Goal: Transaction & Acquisition: Purchase product/service

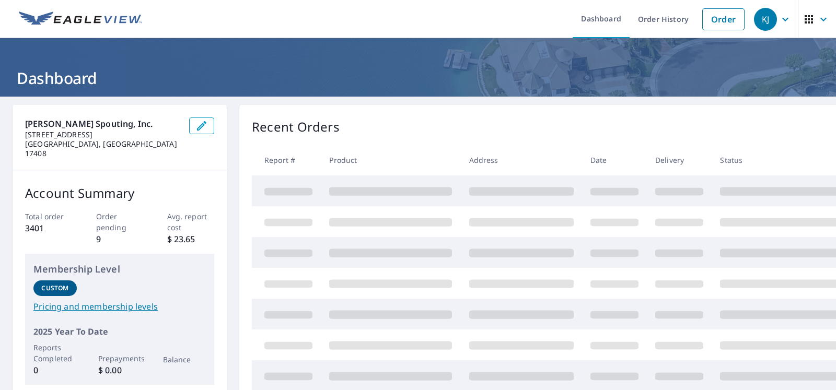
click at [702, 22] on link "Order" at bounding box center [723, 19] width 42 height 22
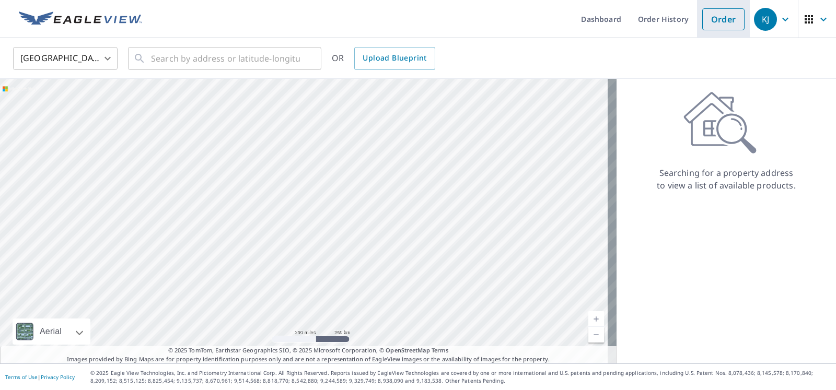
click at [702, 27] on link "Order" at bounding box center [723, 19] width 42 height 22
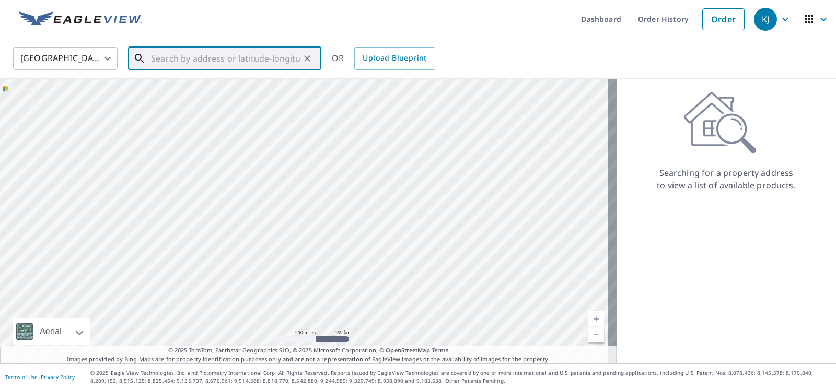
click at [168, 54] on input "text" at bounding box center [225, 58] width 149 height 29
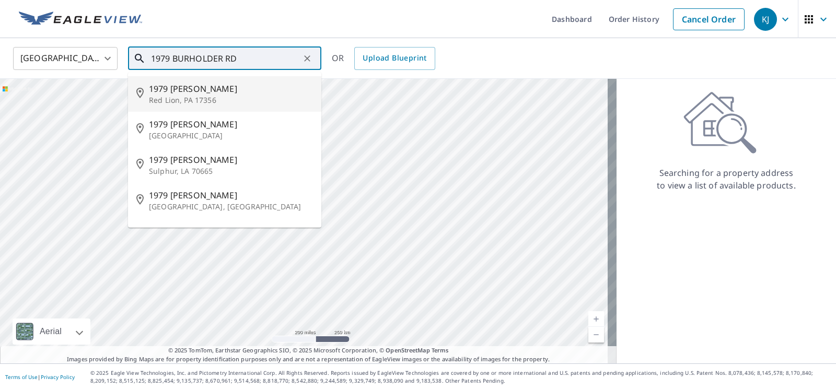
click at [205, 106] on p "Red Lion, PA 17356" at bounding box center [231, 100] width 164 height 10
type input "[STREET_ADDRESS][PERSON_NAME]"
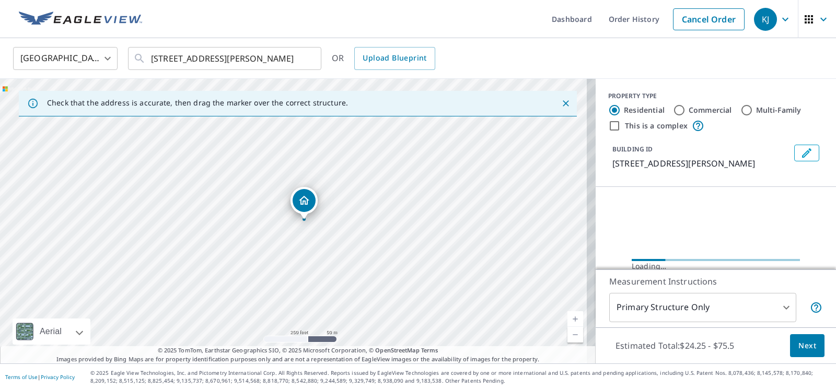
click at [392, 261] on div "[STREET_ADDRESS][PERSON_NAME]" at bounding box center [298, 221] width 596 height 285
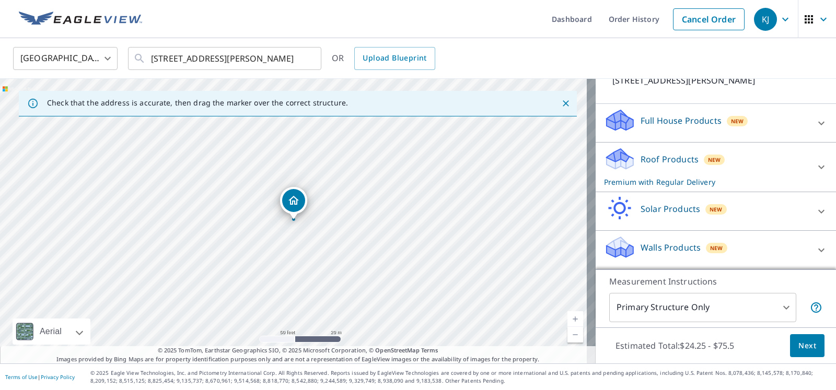
scroll to position [155, 0]
click at [670, 147] on div "Roof Products New Premium with Regular Delivery" at bounding box center [706, 167] width 205 height 41
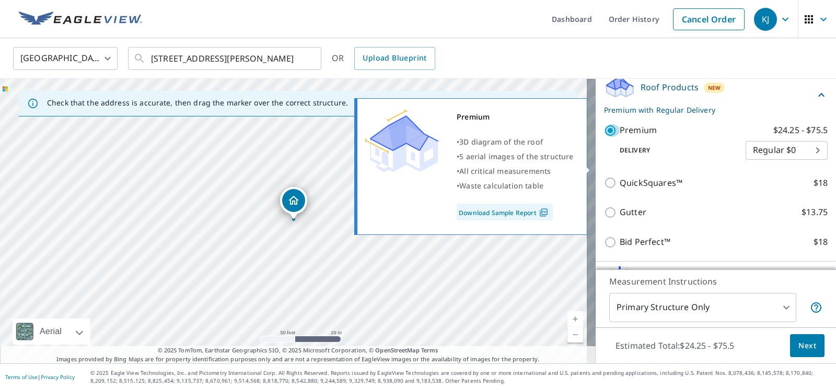
click at [604, 137] on input "Premium $24.25 - $75.5" at bounding box center [612, 130] width 16 height 13
checkbox input "false"
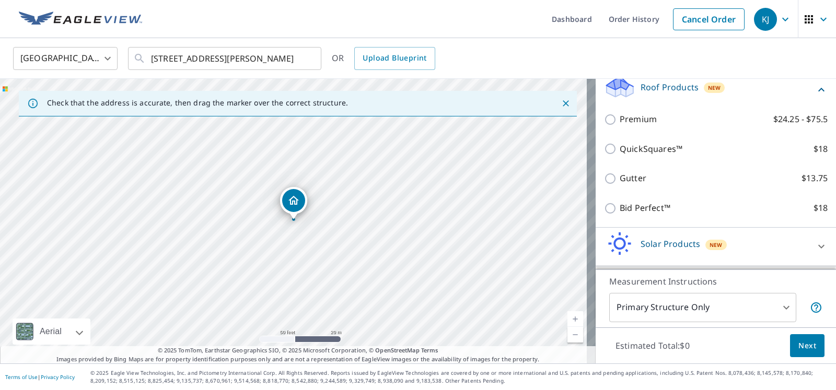
scroll to position [273, 0]
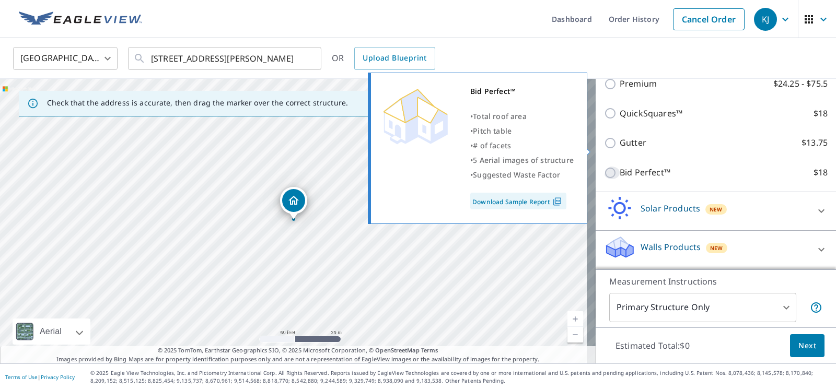
click at [604, 167] on input "Bid Perfect™ $18" at bounding box center [612, 173] width 16 height 13
checkbox input "true"
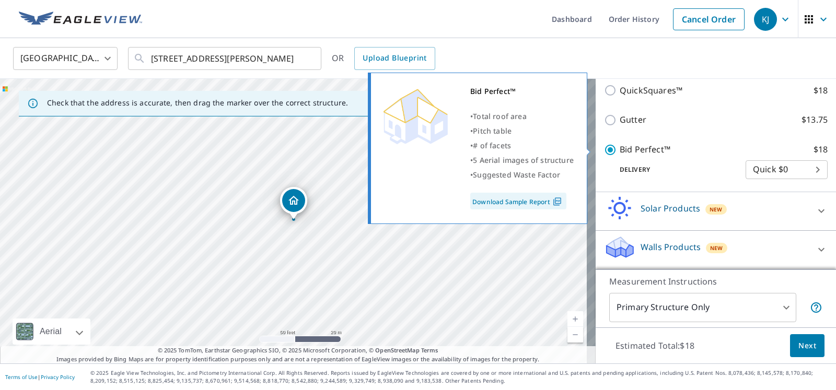
scroll to position [284, 0]
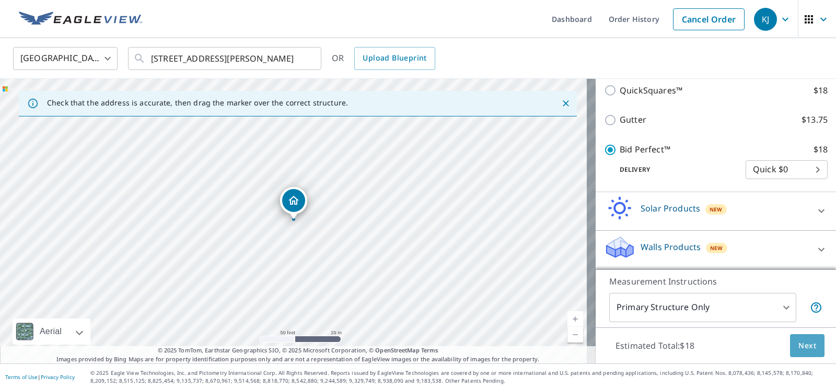
click at [790, 339] on button "Next" at bounding box center [807, 346] width 34 height 24
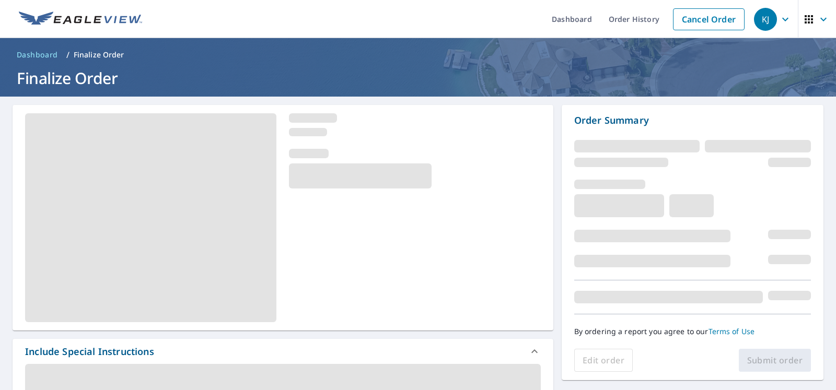
click at [499, 291] on div at bounding box center [283, 218] width 541 height 226
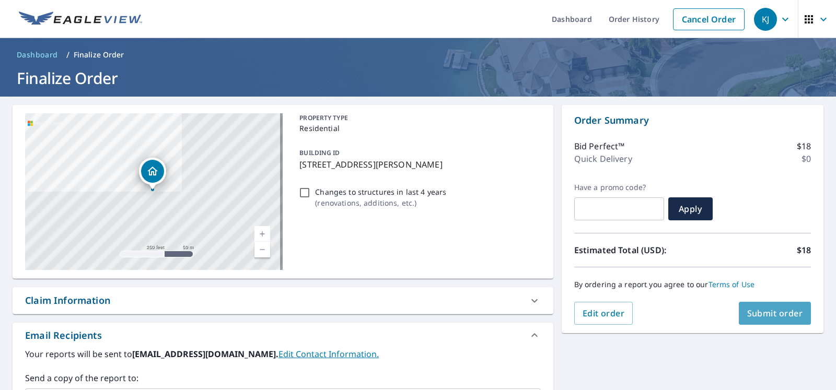
click at [776, 324] on button "Submit order" at bounding box center [775, 313] width 73 height 23
